Goal: Entertainment & Leisure: Browse casually

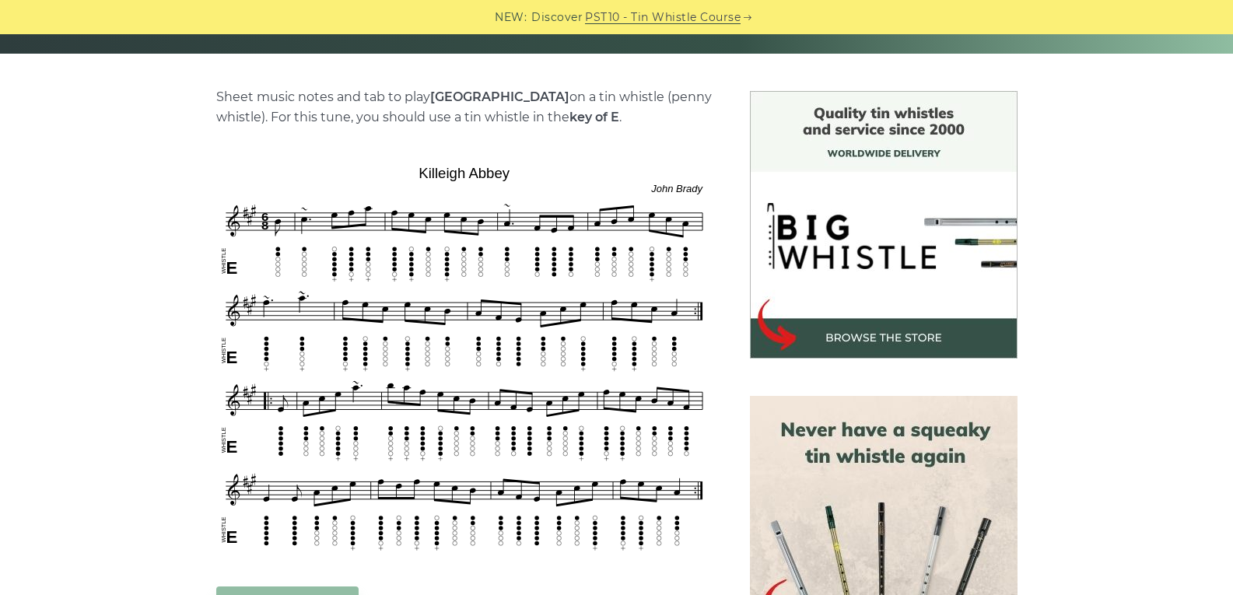
scroll to position [311, 0]
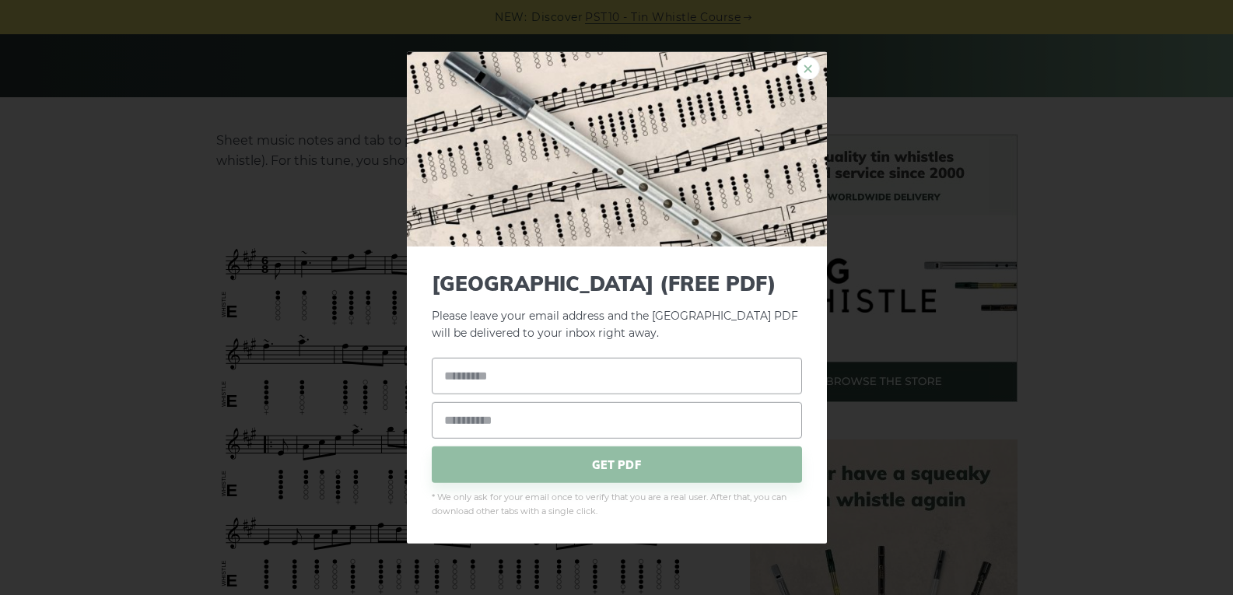
click at [810, 74] on link "×" at bounding box center [807, 67] width 23 height 23
drag, startPoint x: 556, startPoint y: 212, endPoint x: 810, endPoint y: 72, distance: 290.3
click at [810, 72] on link "×" at bounding box center [807, 67] width 23 height 23
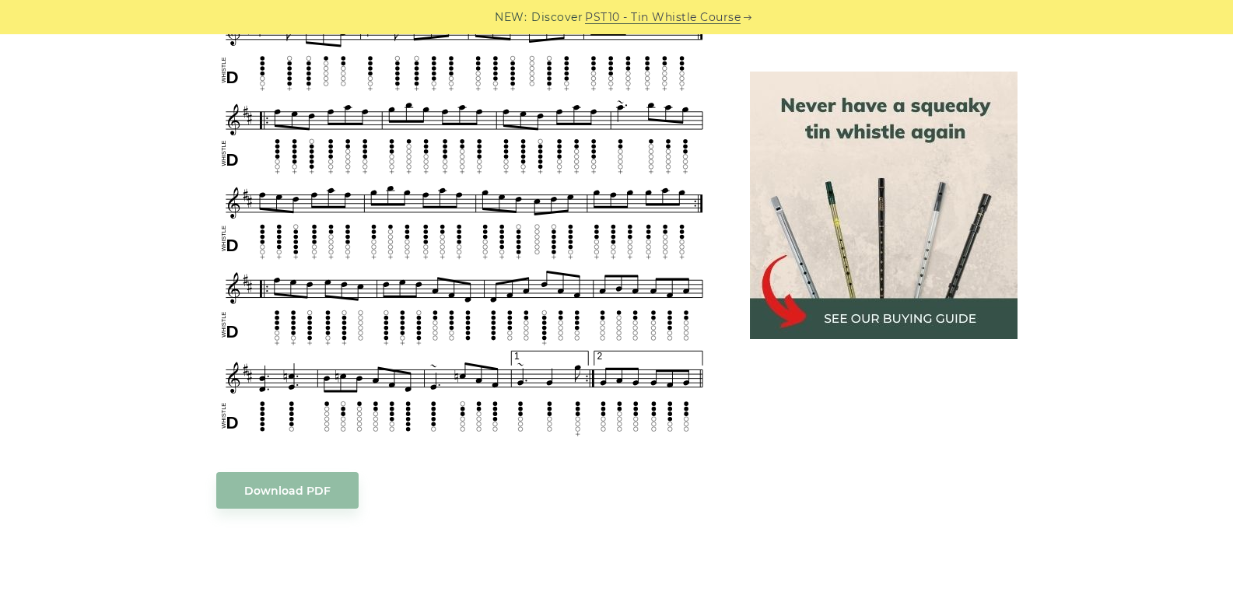
scroll to position [1945, 0]
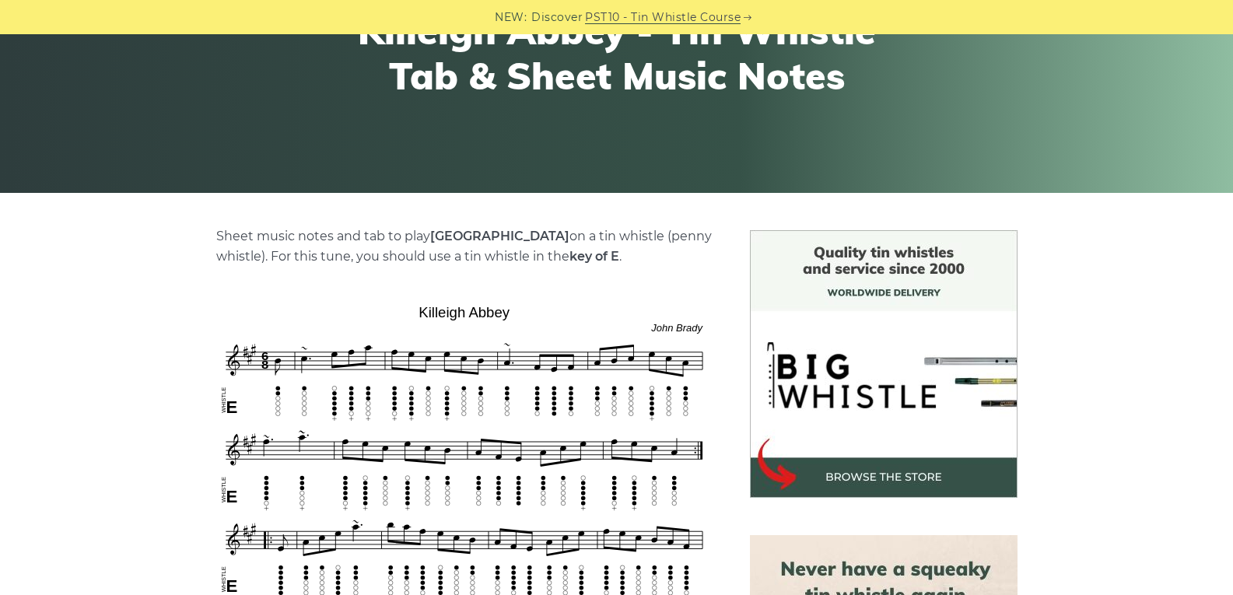
scroll to position [78, 0]
